Goal: Task Accomplishment & Management: Complete application form

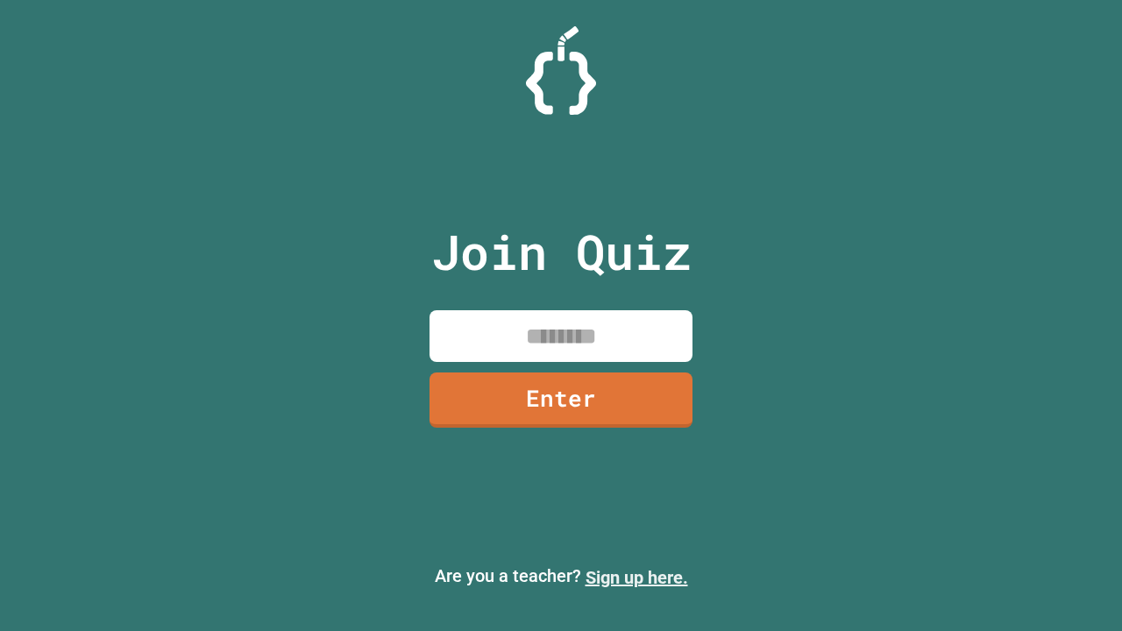
click at [636, 578] on link "Sign up here." at bounding box center [636, 577] width 103 height 21
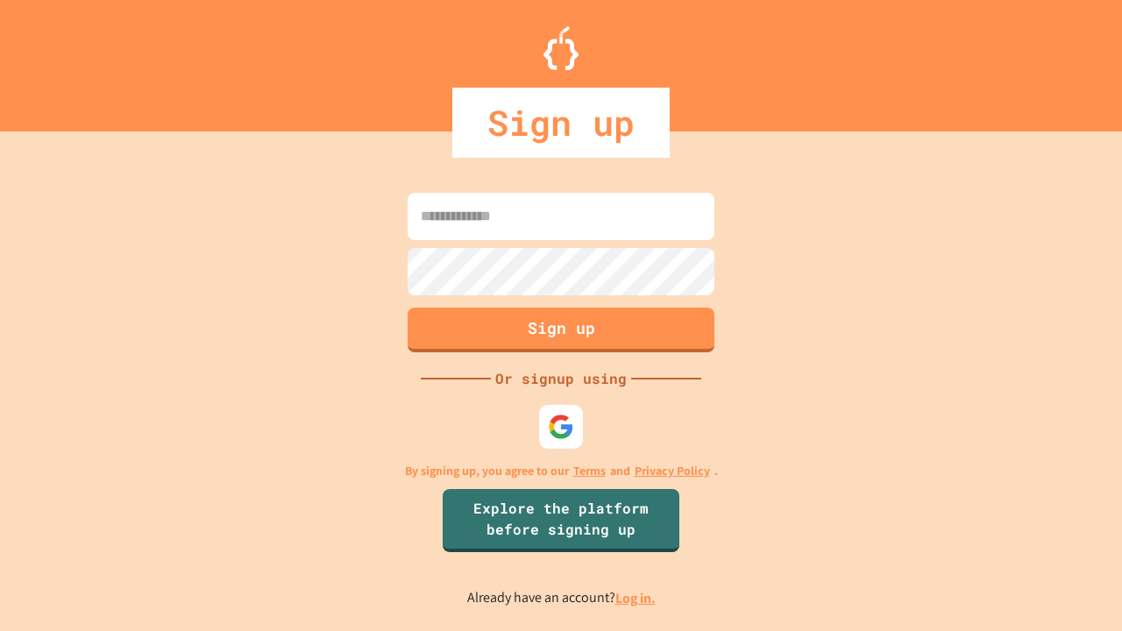
click at [636, 598] on link "Log in." at bounding box center [635, 598] width 40 height 18
